Goal: Transaction & Acquisition: Purchase product/service

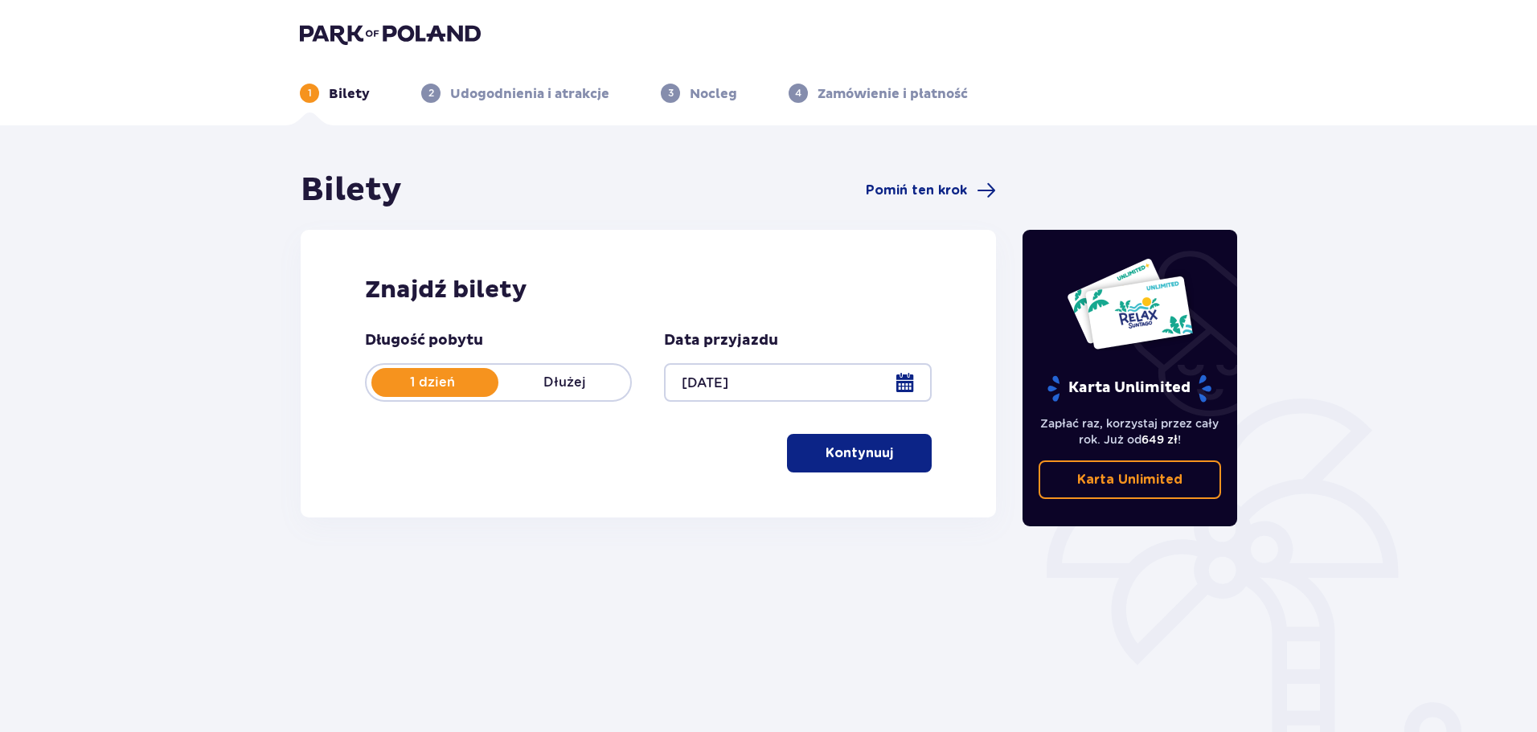
click at [872, 464] on button "Kontynuuj" at bounding box center [859, 453] width 145 height 39
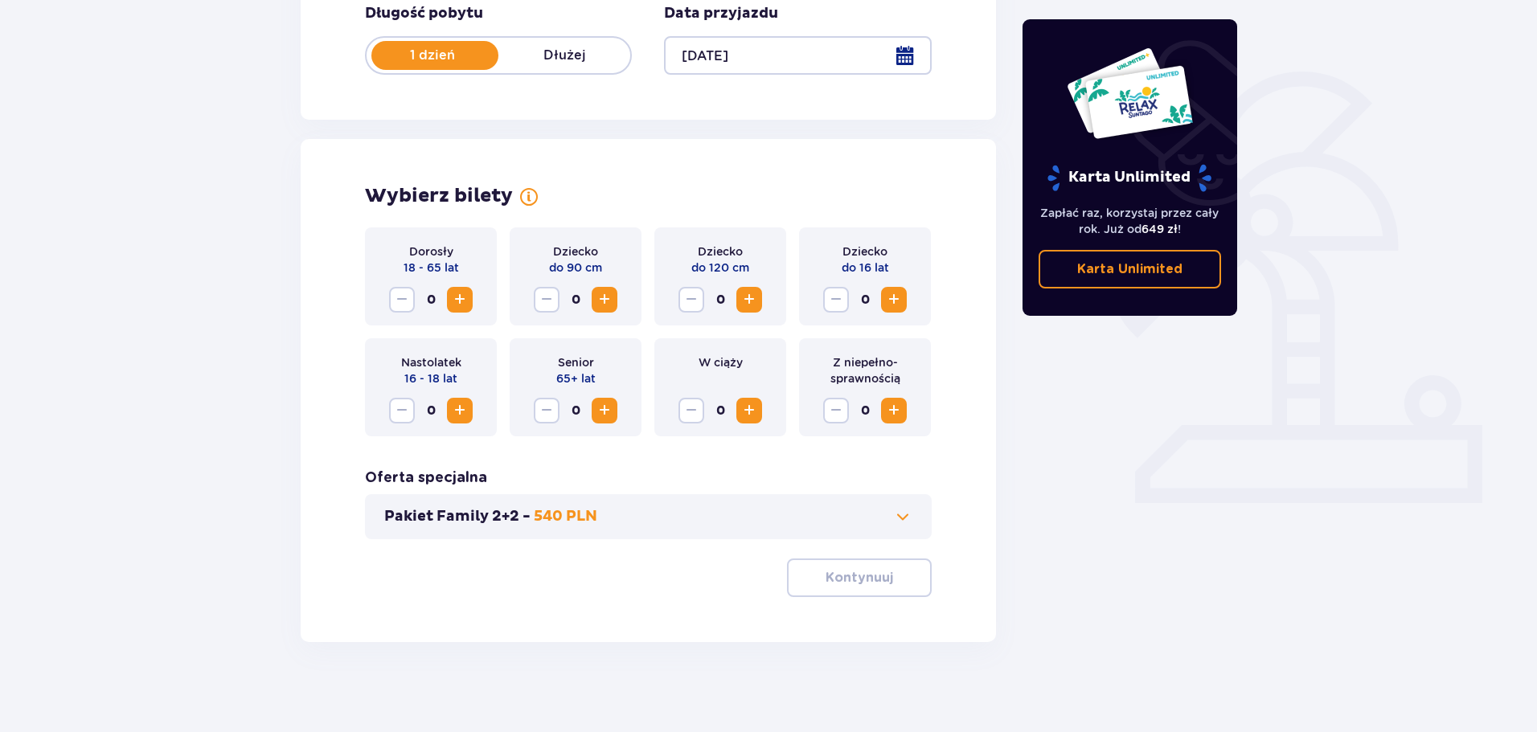
scroll to position [334, 0]
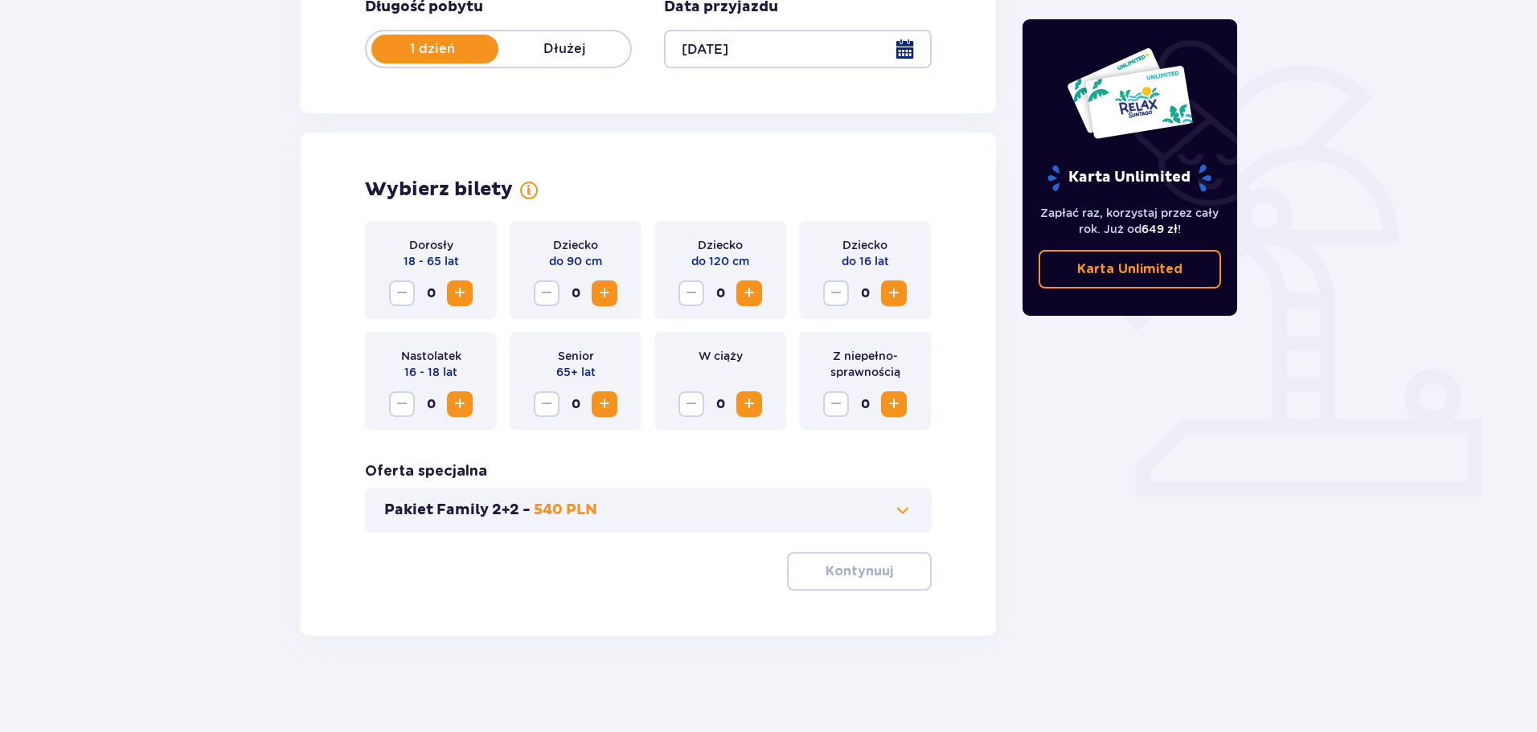
click at [461, 299] on span "Zwiększ" at bounding box center [459, 293] width 19 height 19
click at [841, 572] on p "Kontynuuj" at bounding box center [859, 572] width 68 height 18
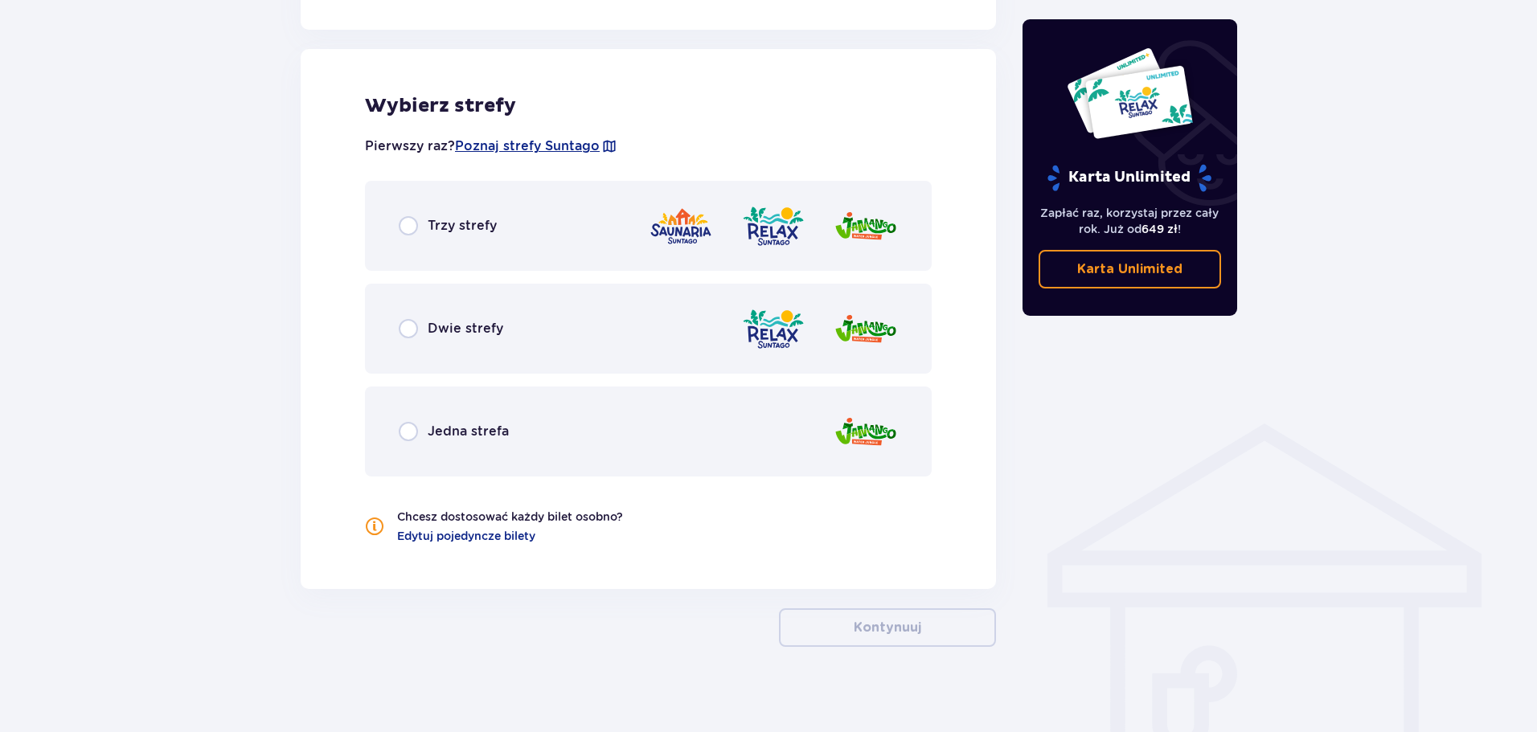
scroll to position [892, 0]
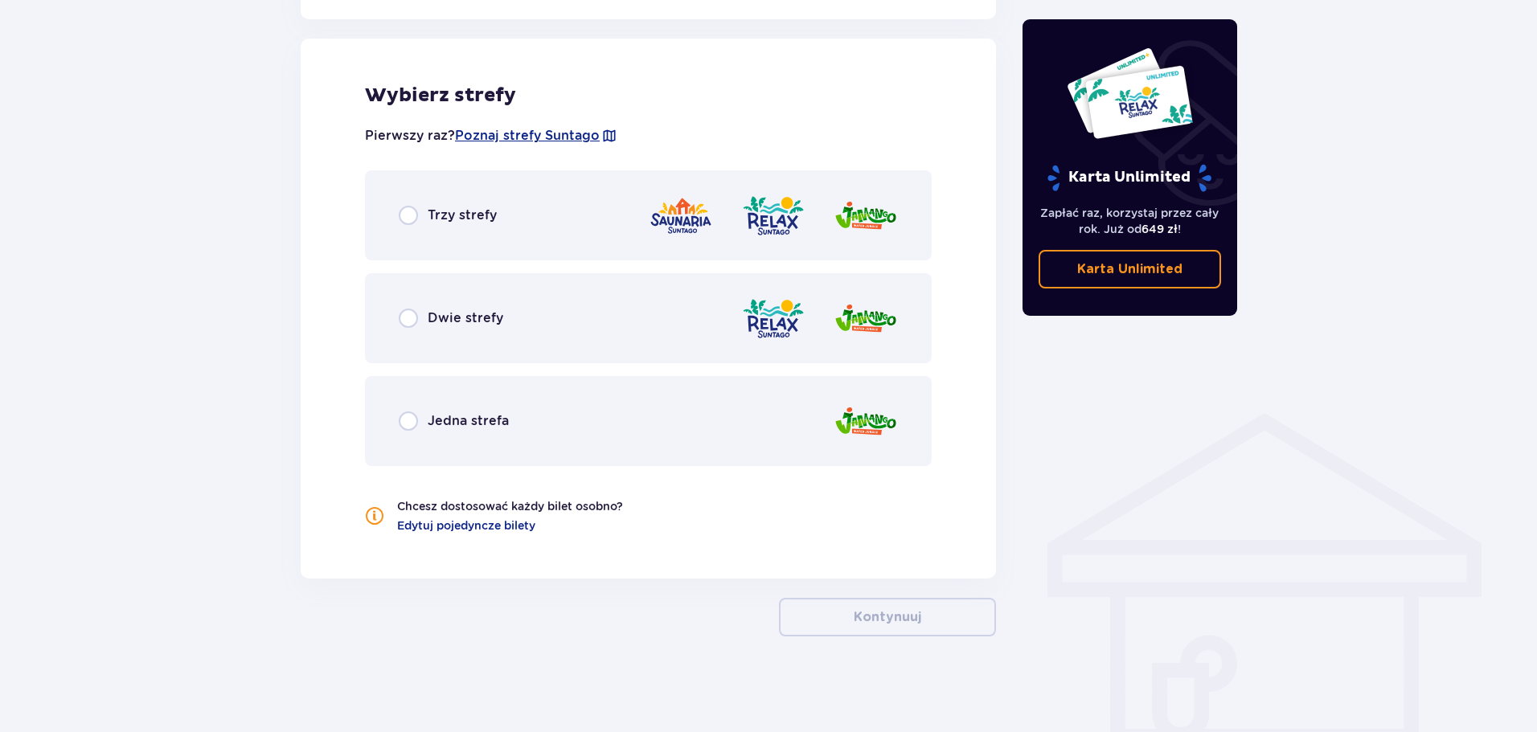
click at [410, 215] on input "radio" at bounding box center [408, 215] width 19 height 19
radio input "true"
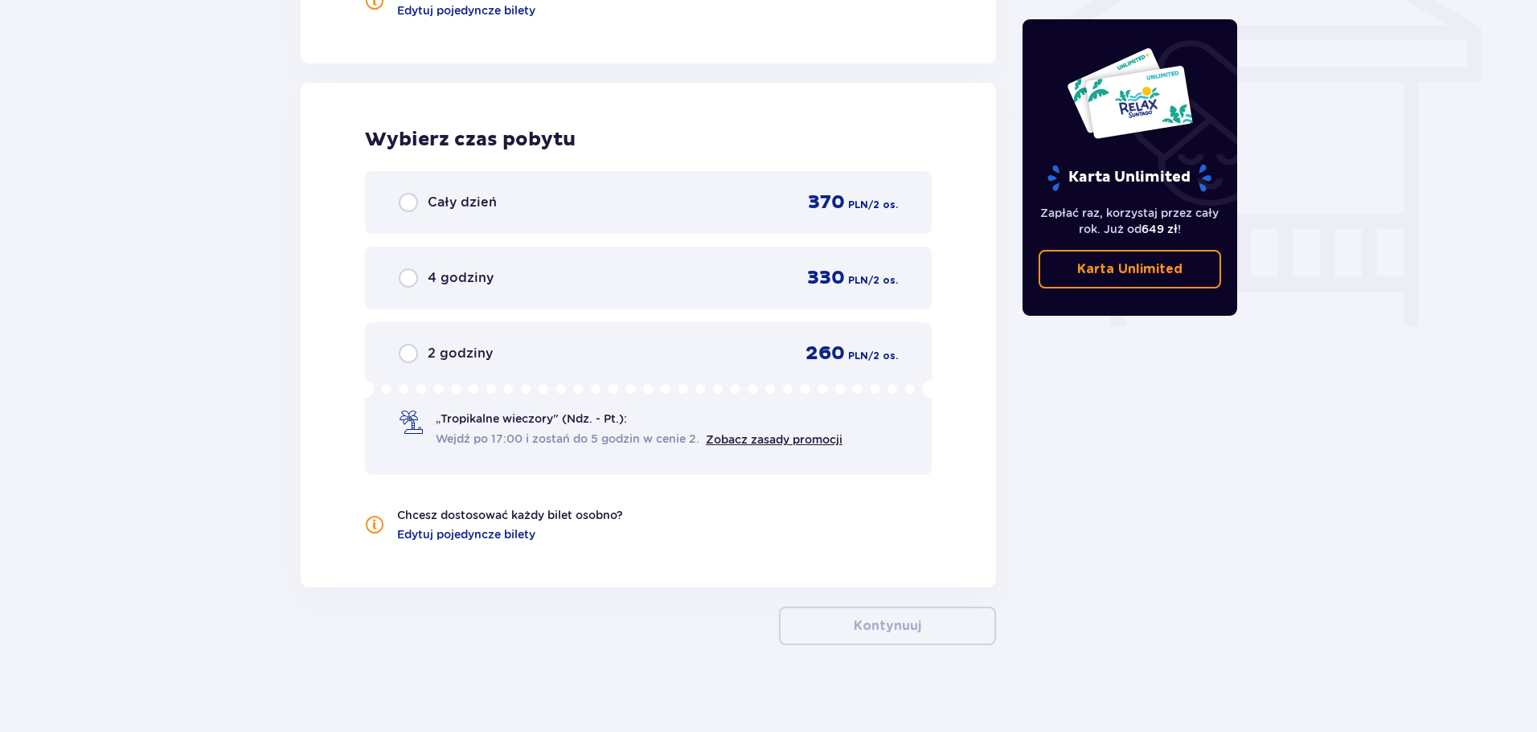
scroll to position [1417, 0]
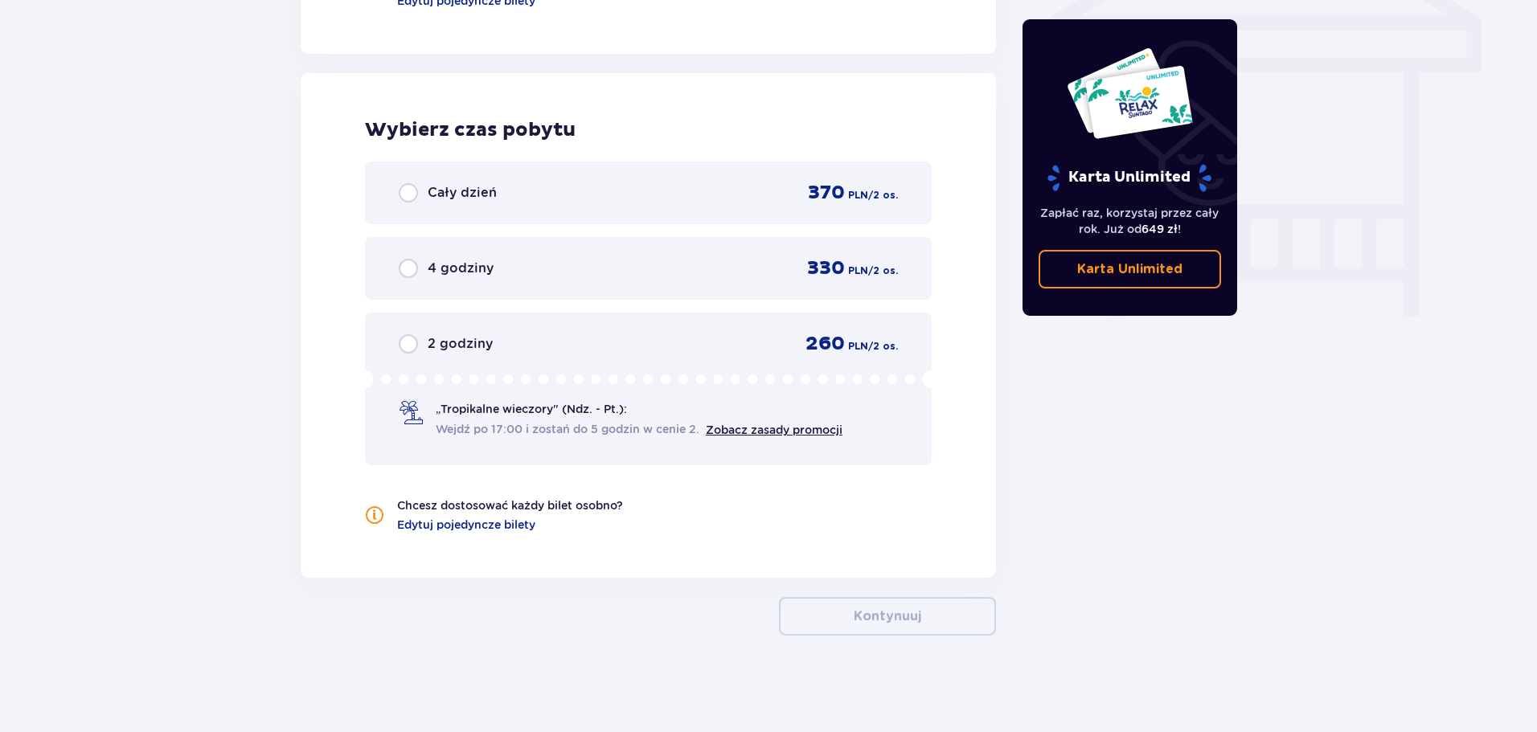
click at [412, 192] on input "radio" at bounding box center [408, 192] width 19 height 19
radio input "true"
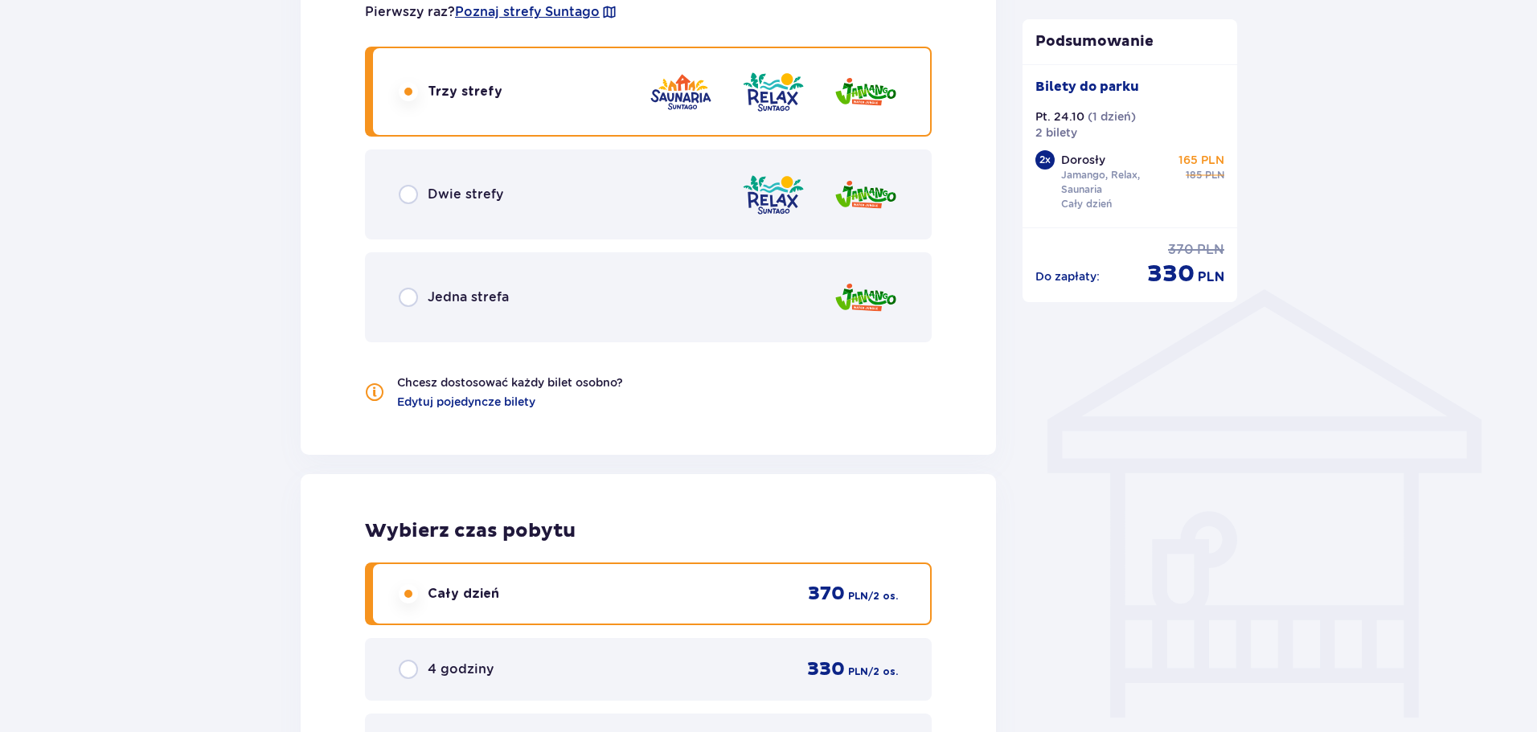
scroll to position [1176, 0]
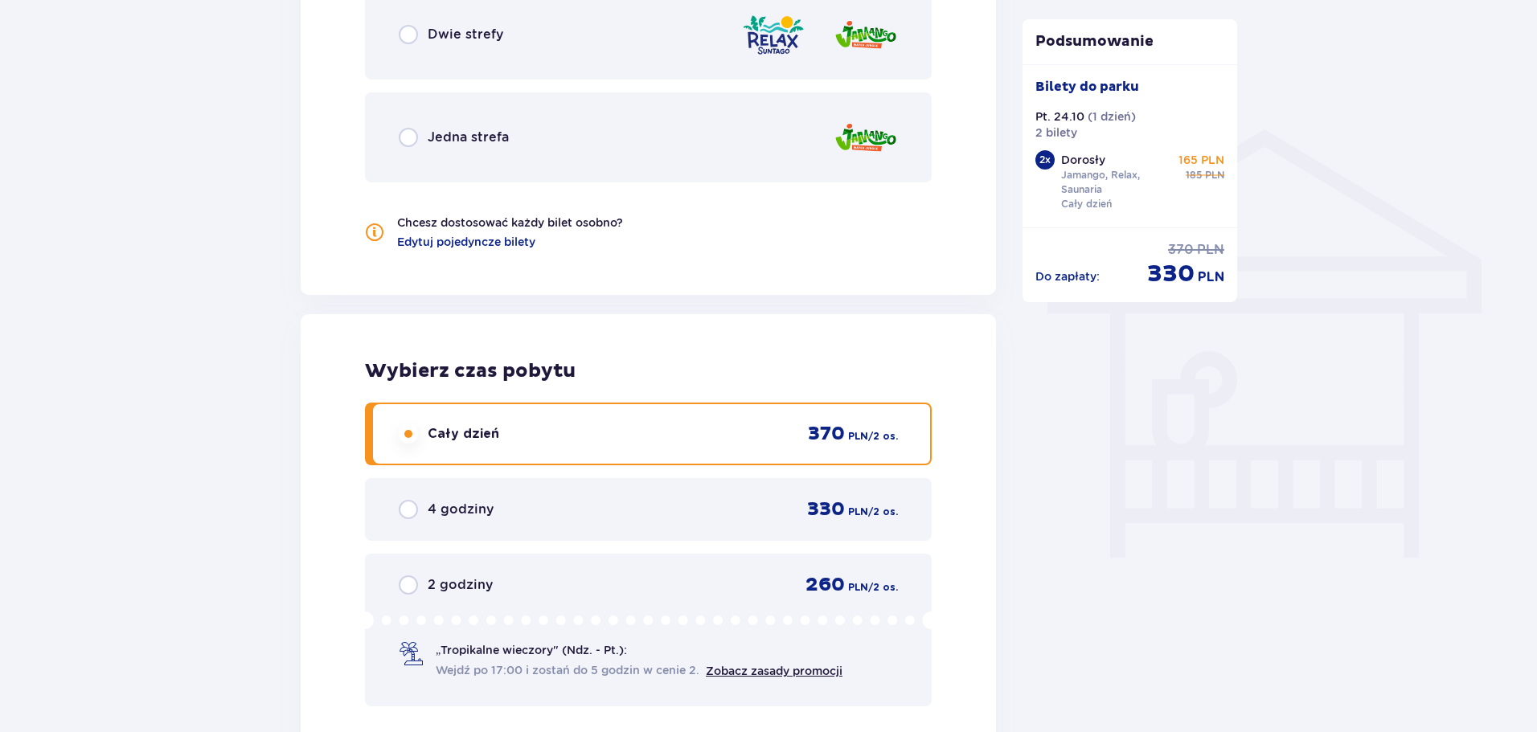
click at [407, 508] on input "radio" at bounding box center [408, 509] width 19 height 19
radio input "true"
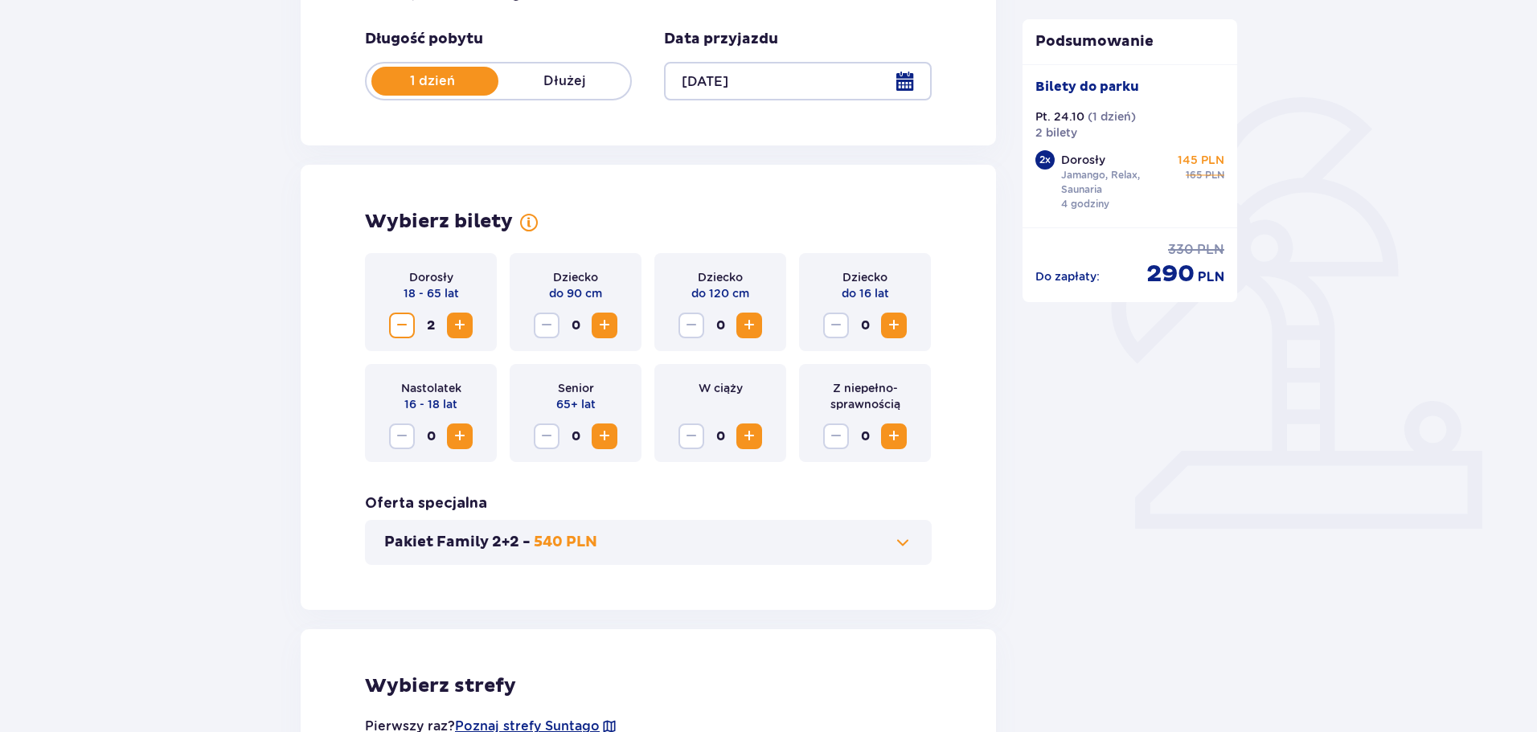
scroll to position [0, 0]
